Goal: Information Seeking & Learning: Learn about a topic

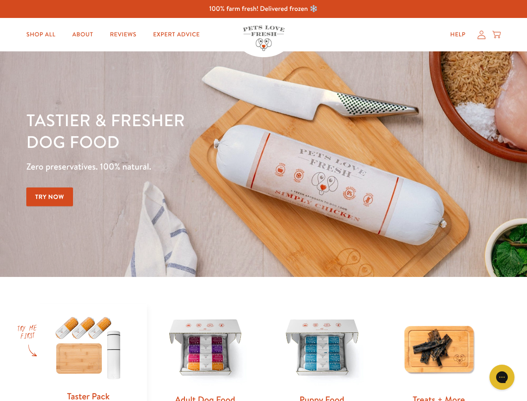
click at [263, 200] on div "Tastier & fresher dog food Zero preservatives. 100% natural. Try Now" at bounding box center [184, 164] width 316 height 110
click at [502, 377] on icon "Gorgias live chat" at bounding box center [502, 377] width 8 height 8
